Goal: Find specific page/section: Find specific page/section

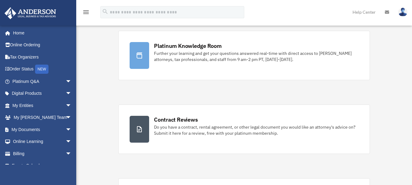
scroll to position [61, 0]
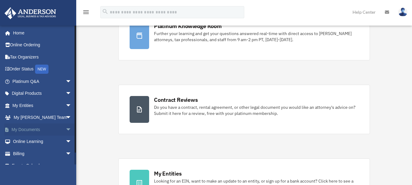
click at [36, 129] on link "My Documents arrow_drop_down" at bounding box center [42, 130] width 77 height 12
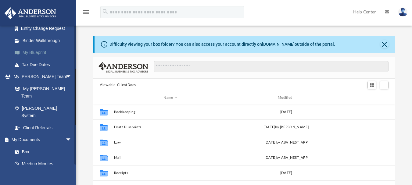
scroll to position [122, 0]
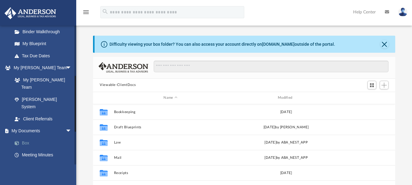
click at [24, 137] on link "Box" at bounding box center [45, 143] width 72 height 12
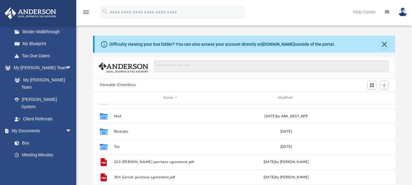
scroll to position [11, 0]
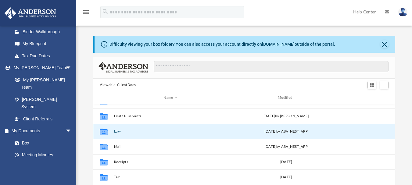
click at [116, 132] on button "Law" at bounding box center [170, 131] width 113 height 4
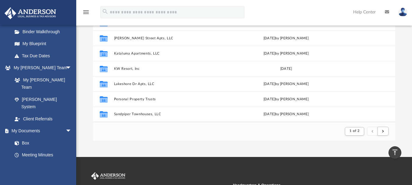
scroll to position [79, 0]
